Goal: Book appointment/travel/reservation

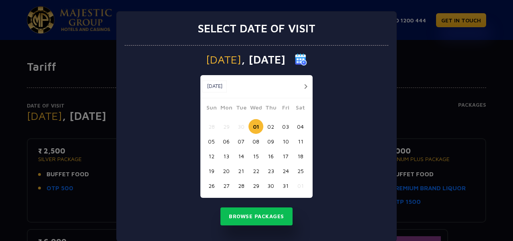
click at [439, 113] on div "Select date of visit [DATE] [DATE] [DATE] Sun Mon Tue Wed Thu Fri Sat 28 29 30 …" at bounding box center [256, 120] width 513 height 241
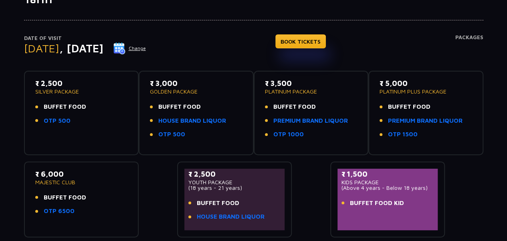
scroll to position [80, 0]
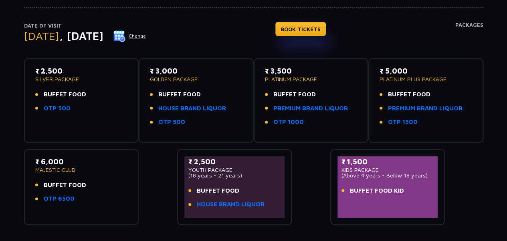
click at [480, 188] on div "₹ 2,500 SILVER PACKAGE BUFFET FOOD OTP 500 ₹ 3,000 GOLDEN PACKAGE BUFFET FOOD H…" at bounding box center [253, 138] width 459 height 173
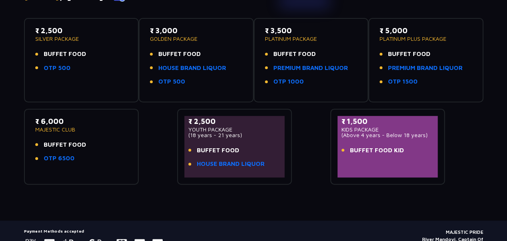
scroll to position [120, 0]
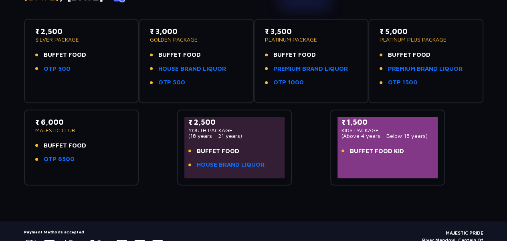
click at [241, 45] on div "₹ 3,000 GOLDEN PACKAGE BUFFET FOOD HOUSE BRAND LIQUOR OTP 500" at bounding box center [196, 59] width 93 height 66
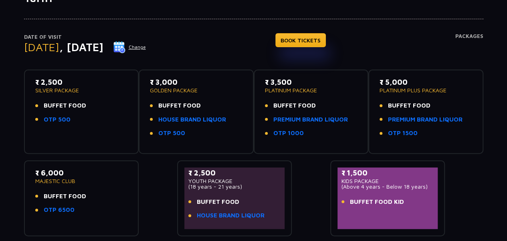
scroll to position [0, 0]
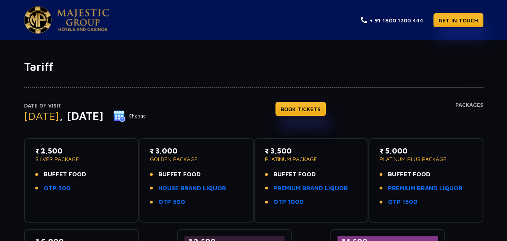
click at [125, 106] on p "Date of Visit" at bounding box center [85, 106] width 122 height 8
click at [317, 60] on div "Tariff Date of Visit [DATE] Change BOOK TICKETS Packages ₹ 2,500 SILVER PACKAGE…" at bounding box center [253, 191] width 507 height 302
click at [216, 57] on div "Tariff Date of Visit [DATE] Change BOOK TICKETS Packages ₹ 2,500 SILVER PACKAGE…" at bounding box center [253, 191] width 507 height 302
click at [229, 60] on div "Tariff Date of Visit [DATE] Change BOOK TICKETS Packages ₹ 2,500 SILVER PACKAGE…" at bounding box center [253, 191] width 507 height 302
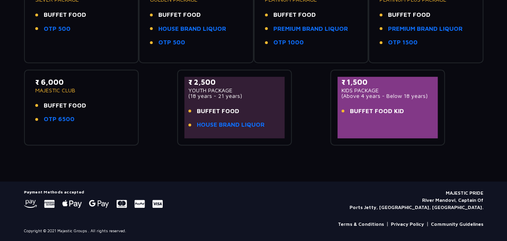
click at [353, 161] on div "Tariff Date of Visit [DATE] Change BOOK TICKETS Packages ₹ 2,500 SILVER PACKAGE…" at bounding box center [253, 41] width 507 height 282
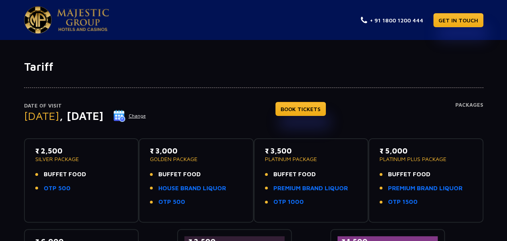
click at [37, 20] on img at bounding box center [38, 19] width 28 height 27
